Goal: Transaction & Acquisition: Purchase product/service

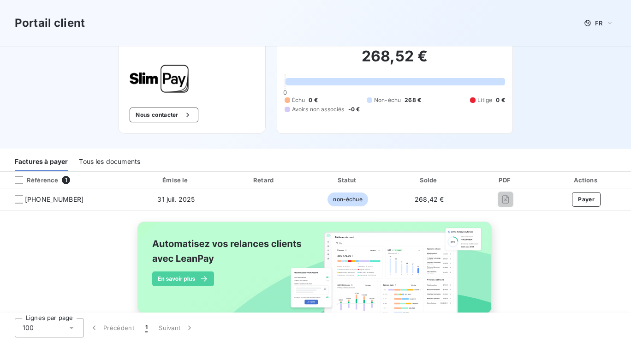
scroll to position [52, 0]
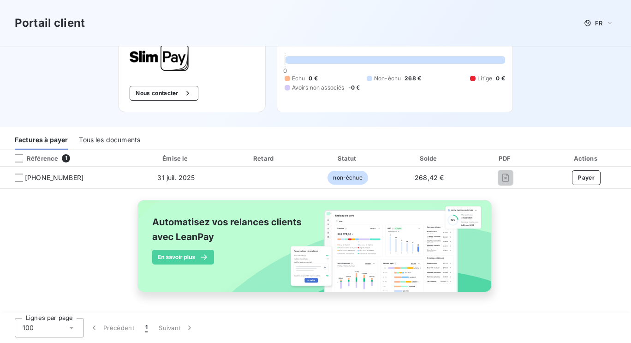
click at [371, 72] on div "268,52 € 0 Échu 0 € Non-échu 268 € Litige 0 € Avoirs non associés -0 €" at bounding box center [395, 59] width 221 height 84
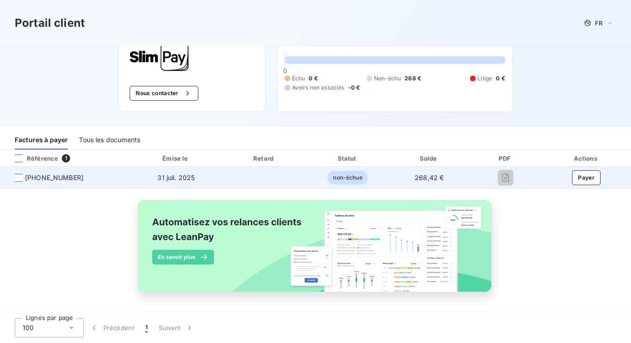
click at [44, 179] on span "[PHONE_NUMBER]" at bounding box center [54, 177] width 59 height 9
click at [161, 174] on span "31 juil. 2025" at bounding box center [175, 178] width 37 height 8
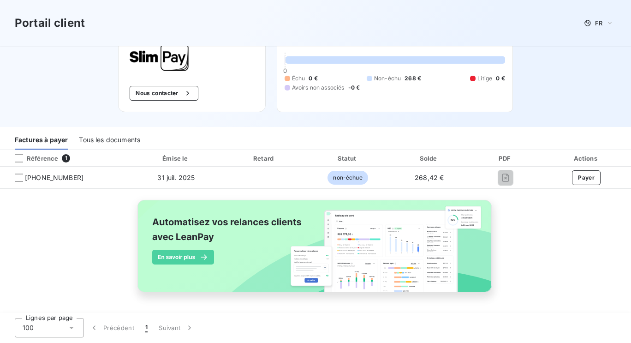
click at [113, 139] on div "Tous les documents" at bounding box center [109, 139] width 61 height 19
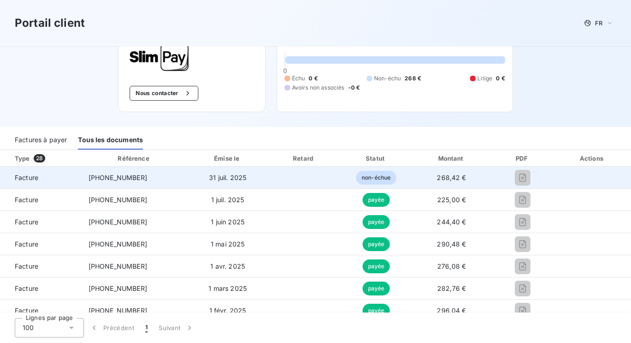
click at [26, 177] on span "Facture" at bounding box center [40, 177] width 66 height 9
click at [132, 178] on span "[PHONE_NUMBER]" at bounding box center [118, 178] width 59 height 8
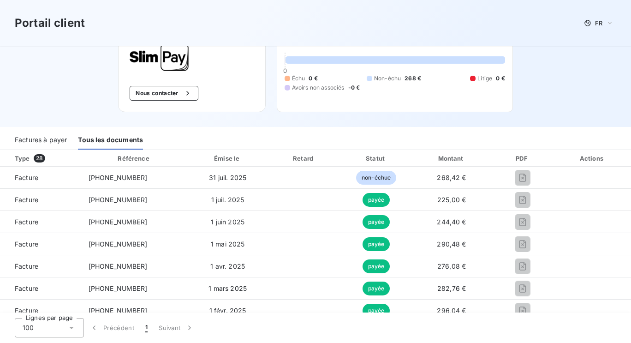
click at [38, 139] on div "Factures à payer" at bounding box center [41, 139] width 52 height 19
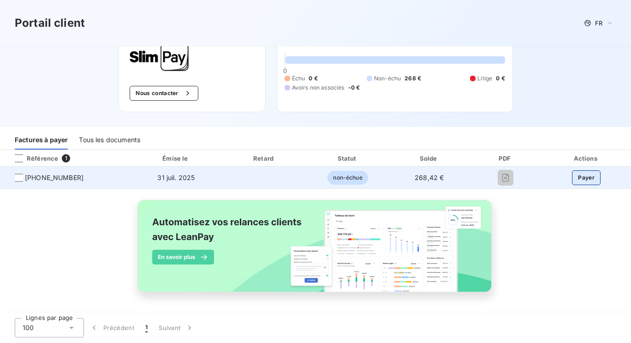
click at [575, 174] on button "Payer" at bounding box center [586, 177] width 29 height 15
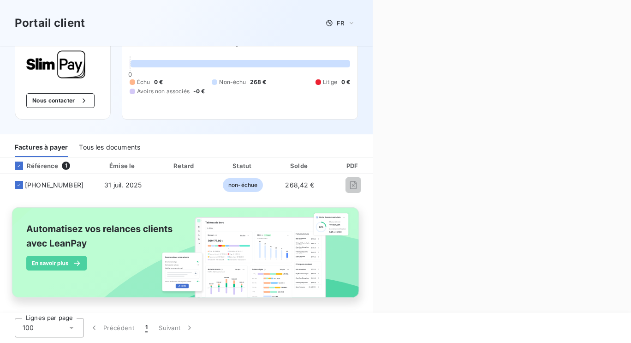
scroll to position [51, 0]
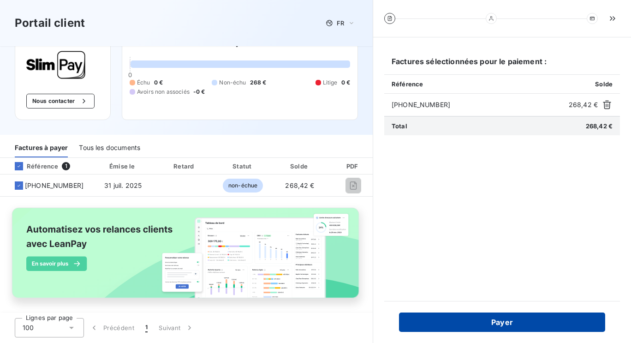
click at [504, 322] on button "Payer" at bounding box center [502, 321] width 206 height 19
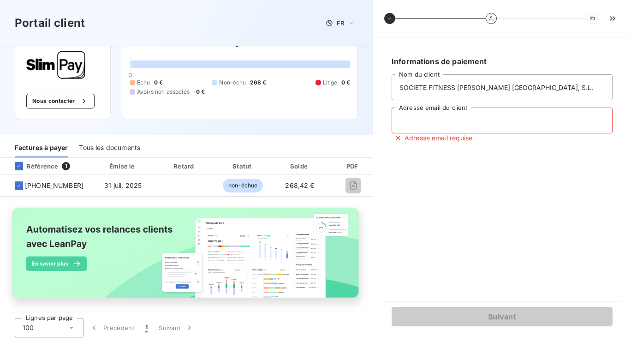
click at [449, 120] on input "Adresse email du client" at bounding box center [502, 121] width 221 height 26
type input "c"
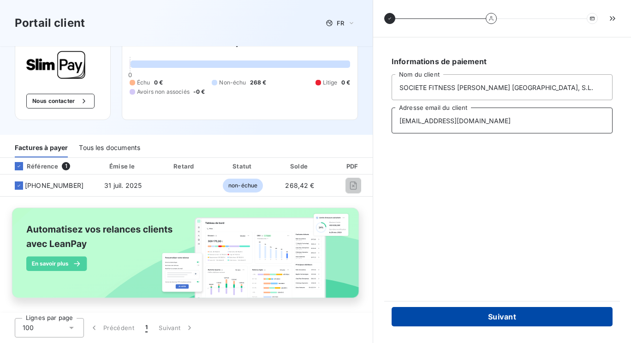
type input "[EMAIL_ADDRESS][DOMAIN_NAME]"
click at [502, 313] on button "Suivant" at bounding box center [502, 316] width 221 height 19
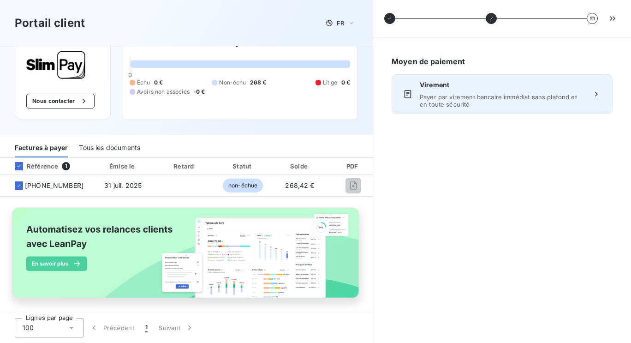
click at [525, 102] on span "Payer par virement bancaire immédiat sans plafond et en toute sécurité" at bounding box center [502, 100] width 165 height 15
